Goal: Information Seeking & Learning: Learn about a topic

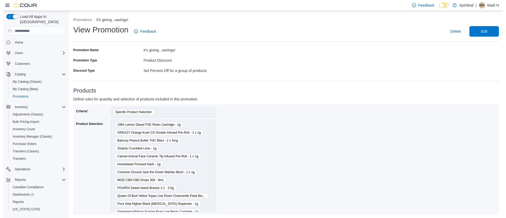
scroll to position [1, 0]
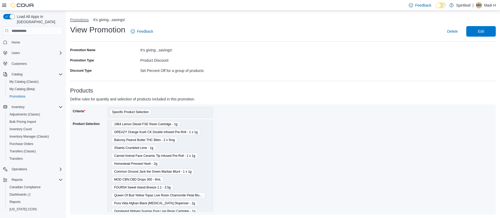
click at [81, 20] on button "Promotions" at bounding box center [79, 20] width 19 height 4
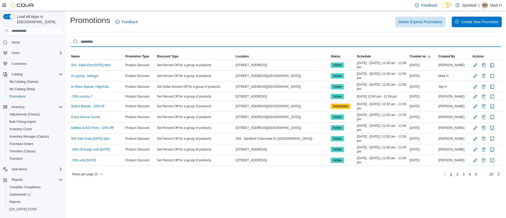
click at [100, 38] on input "This is a search bar. As you type, the results lower in the page will automatic…" at bounding box center [286, 41] width 432 height 11
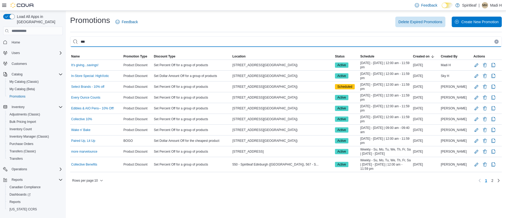
type input "***"
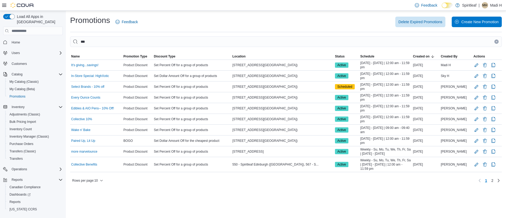
click at [89, 184] on div "Rows per page : 10 Page 1 of 2 1 2" at bounding box center [286, 180] width 432 height 8
click at [98, 85] on link "Select Brands - 10% off" at bounding box center [87, 87] width 33 height 4
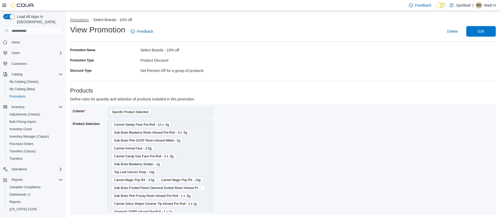
click at [82, 18] on button "Promotions" at bounding box center [79, 20] width 19 height 4
